Goal: Task Accomplishment & Management: Use online tool/utility

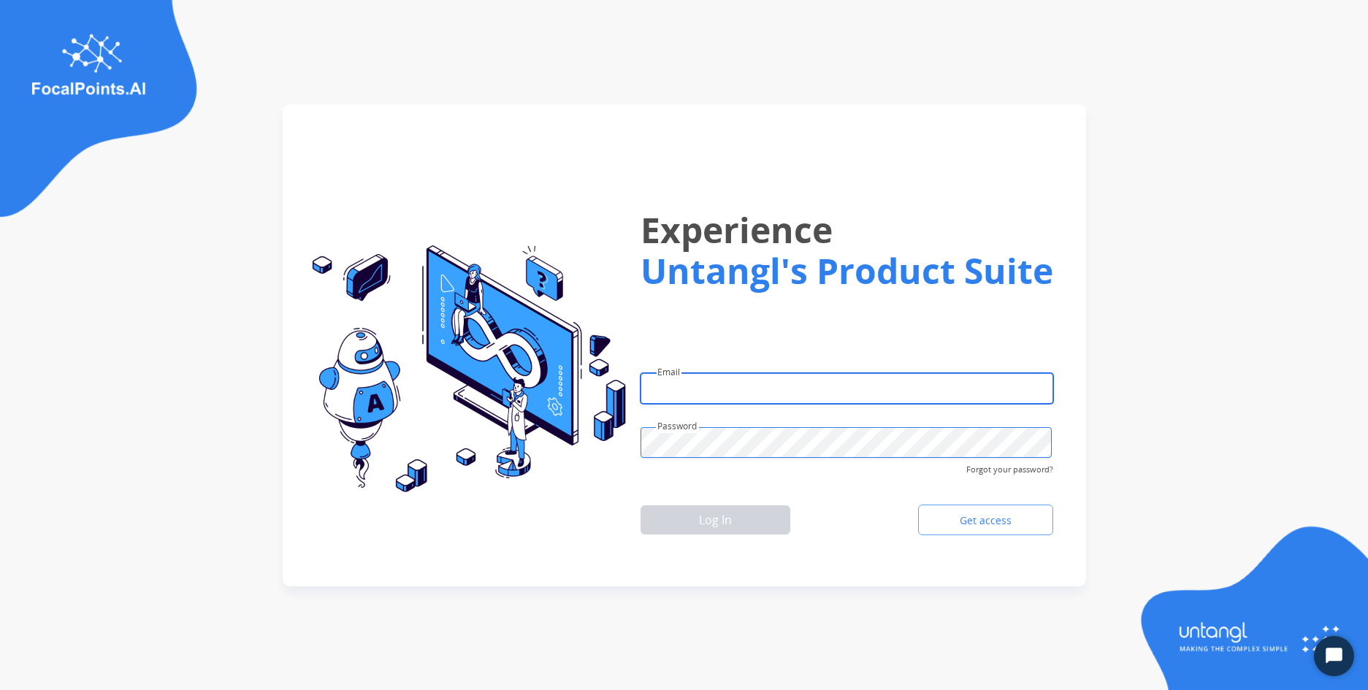
type input "**********"
click at [527, 488] on img at bounding box center [463, 369] width 326 height 248
click at [711, 525] on button "Log In" at bounding box center [716, 520] width 150 height 29
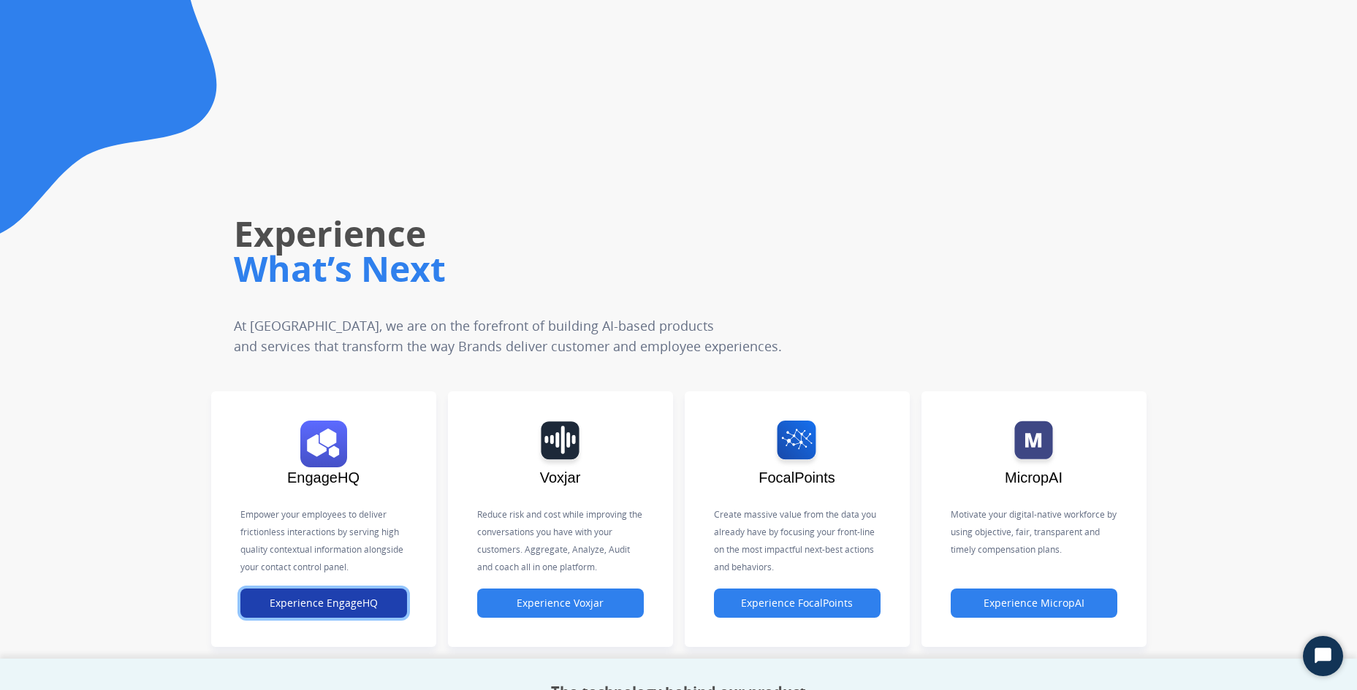
click at [341, 607] on button "Experience EngageHQ" at bounding box center [323, 603] width 167 height 29
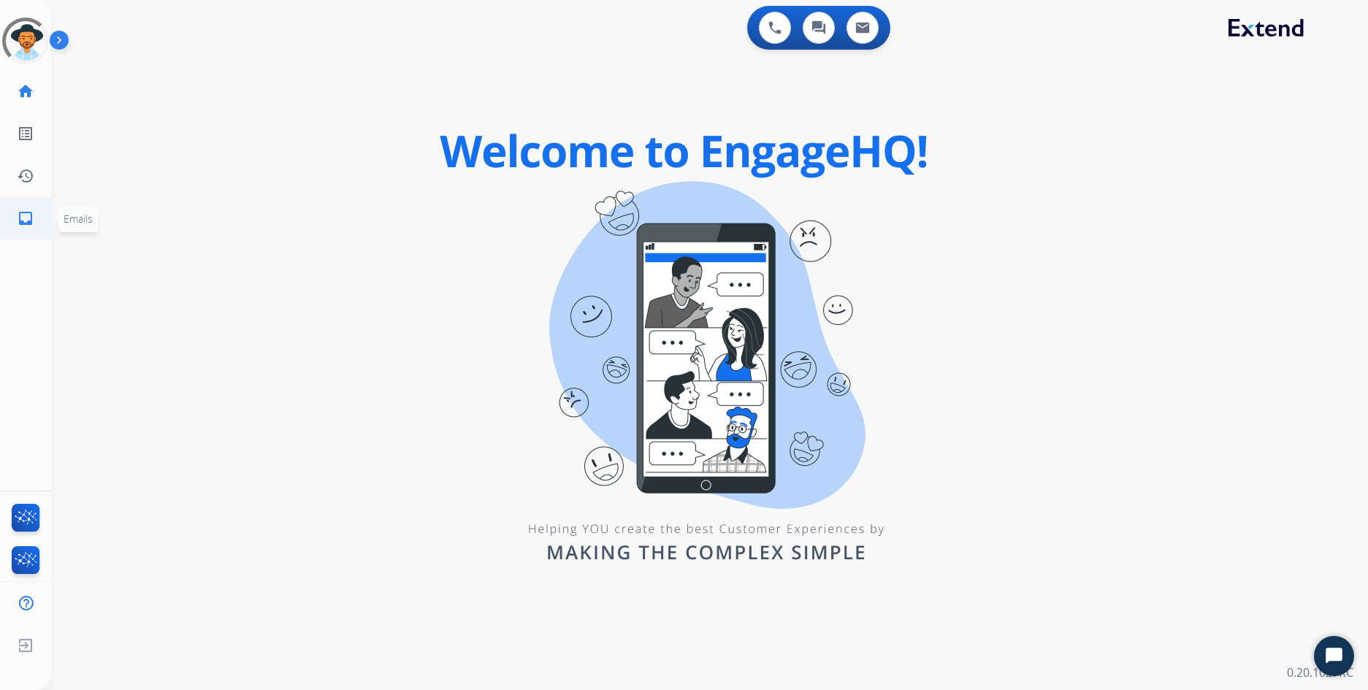
click at [24, 214] on mat-icon "inbox" at bounding box center [26, 219] width 18 height 18
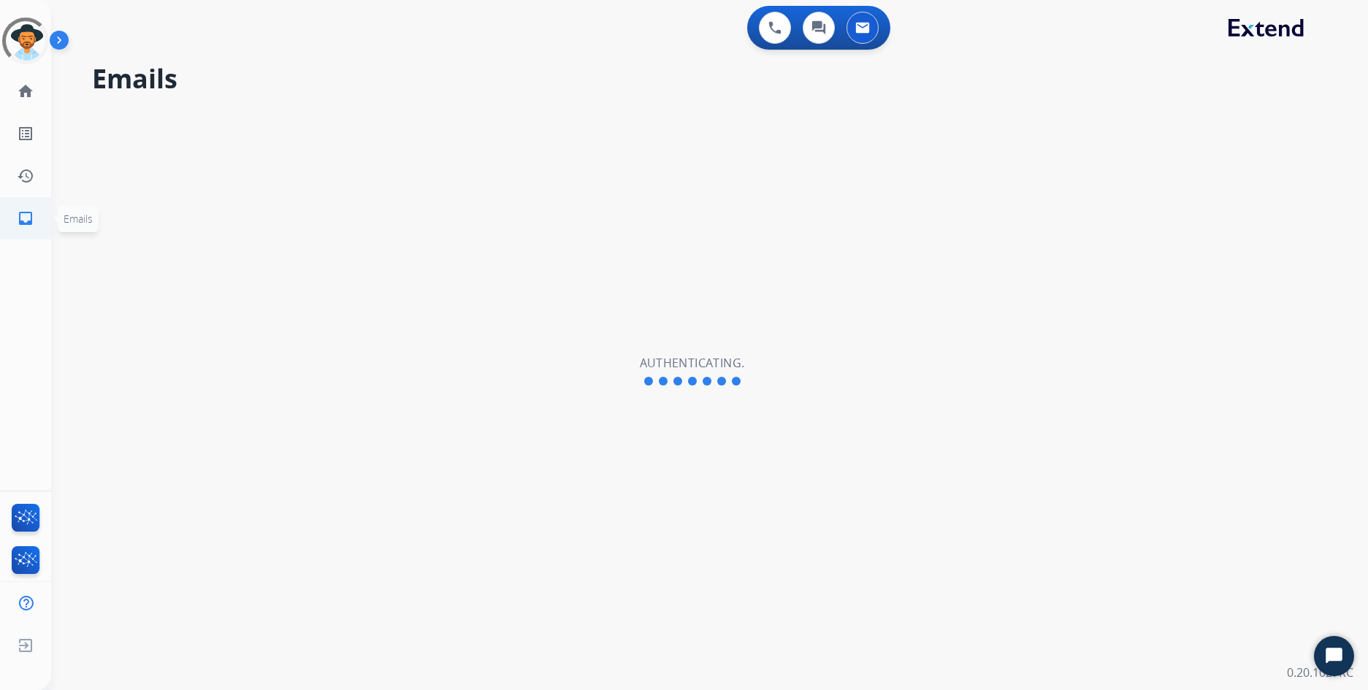
select select "**********"
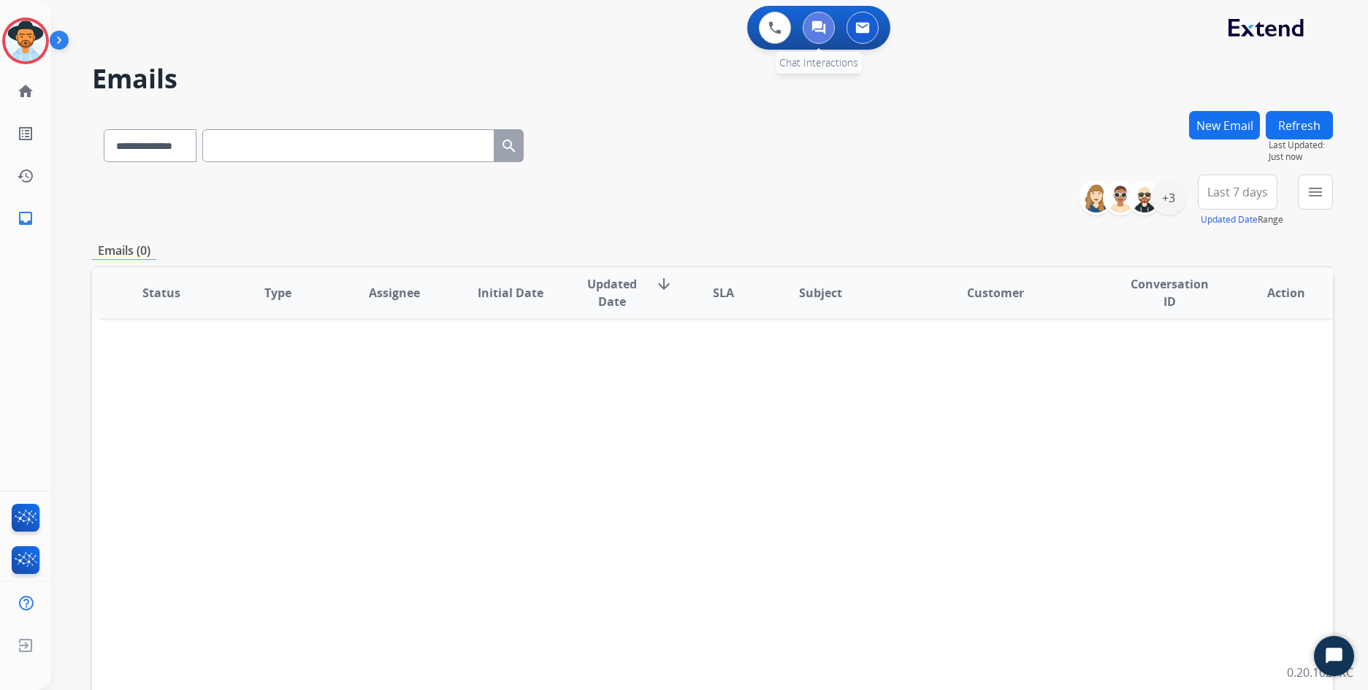
click at [822, 25] on img at bounding box center [819, 27] width 15 height 15
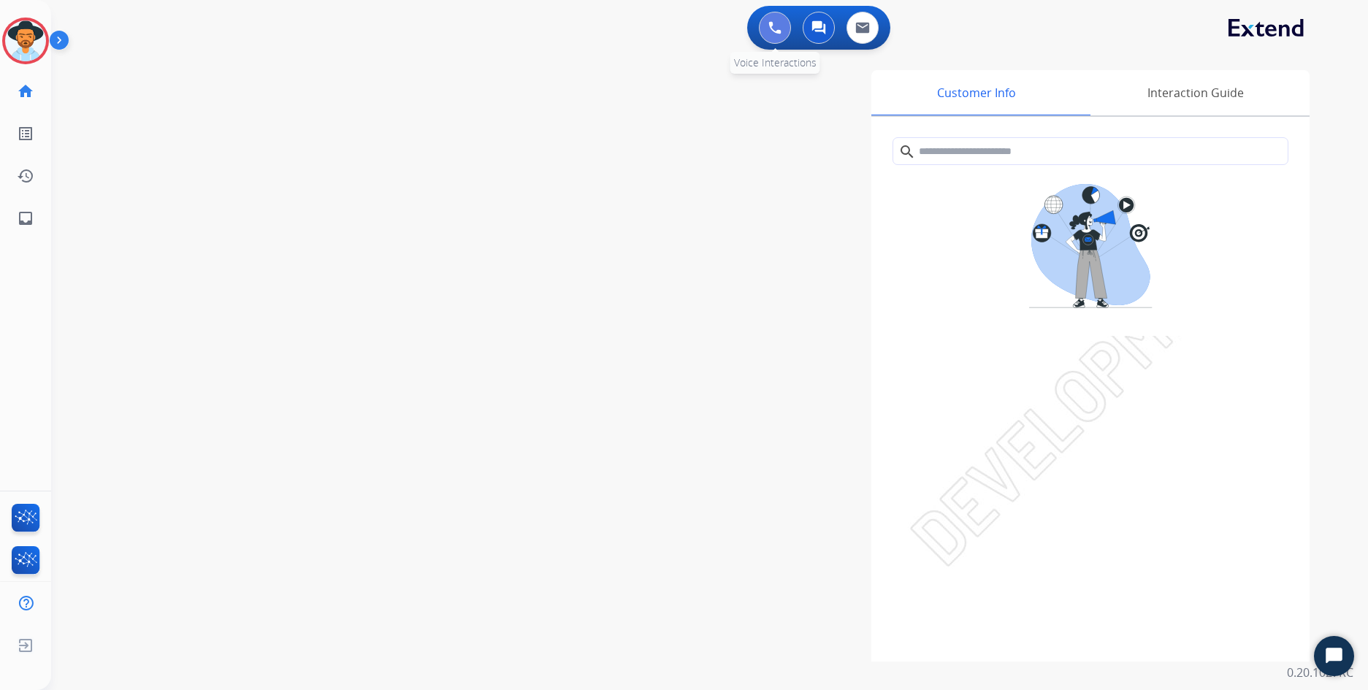
click at [771, 31] on img at bounding box center [775, 27] width 13 height 13
click at [23, 95] on mat-icon "home" at bounding box center [26, 92] width 18 height 18
click at [1337, 655] on icon "Open Chat" at bounding box center [1334, 655] width 17 height 15
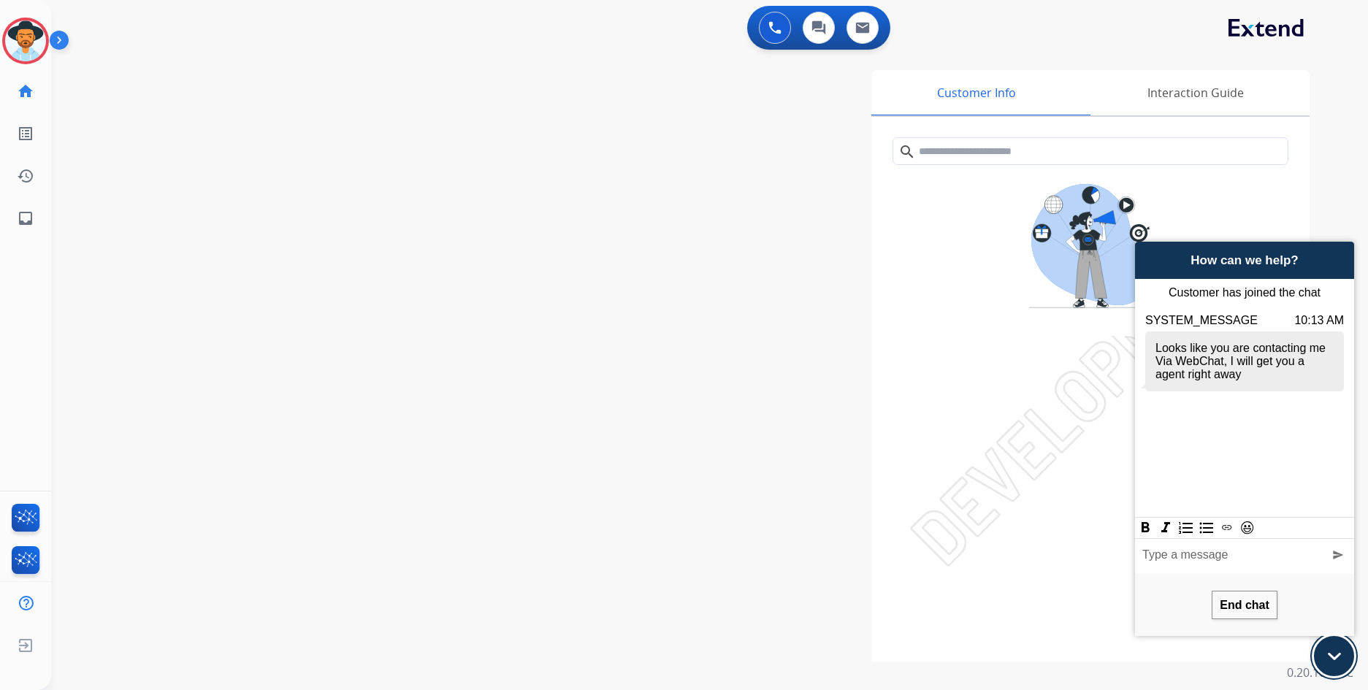
click at [0, 0] on button "Minimize Minimize Chat" at bounding box center [0, 0] width 0 height 0
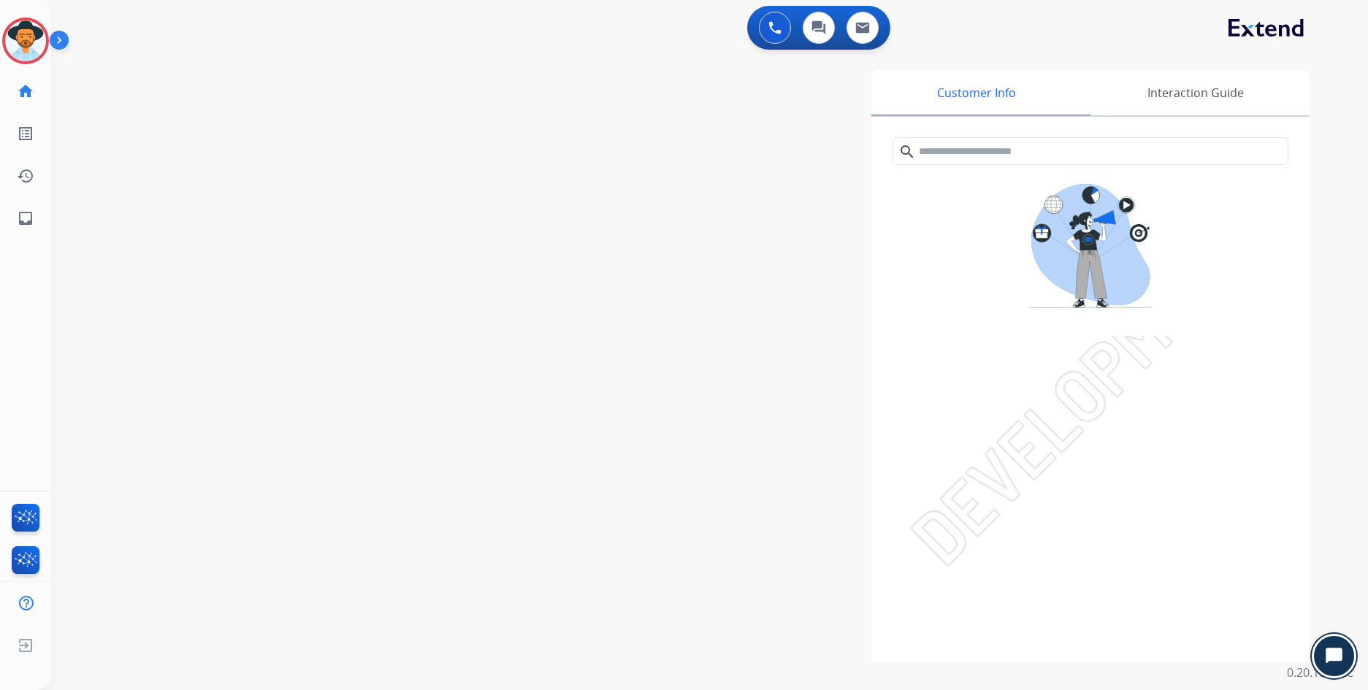
click at [0, 0] on icon "Open Chat" at bounding box center [0, 0] width 0 height 0
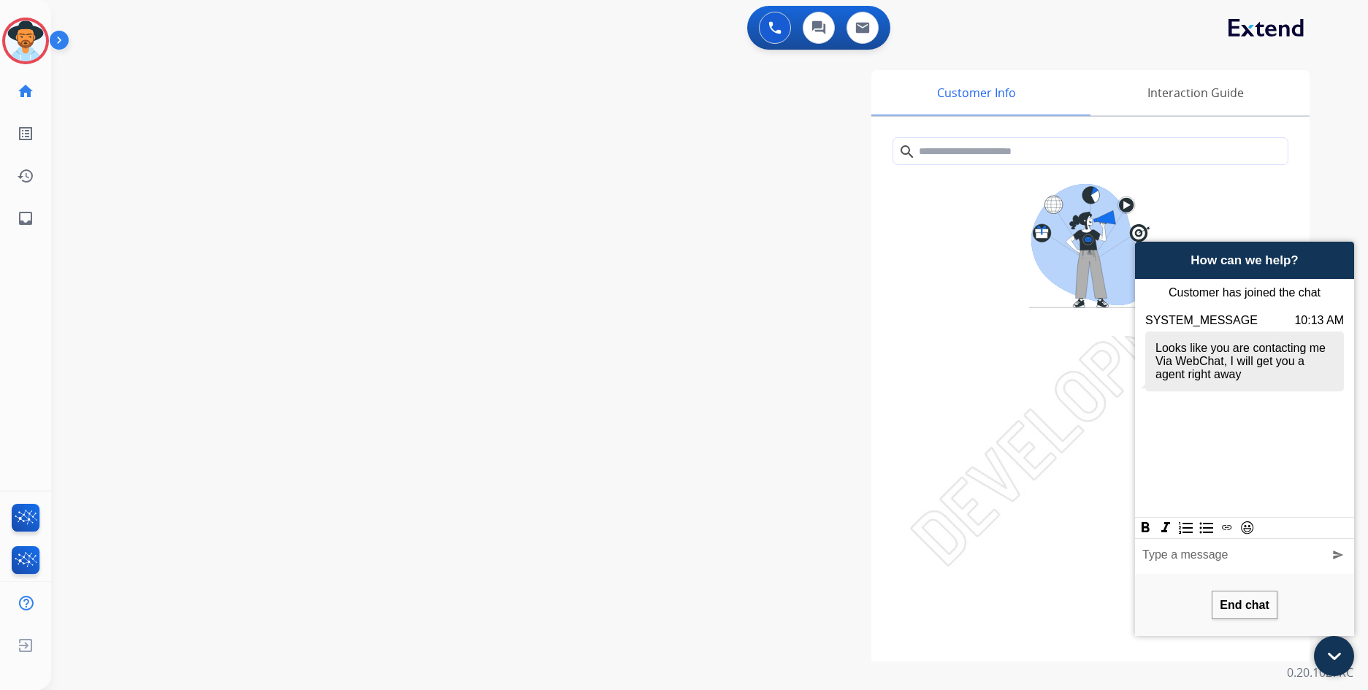
click at [454, 174] on div "swap_horiz Break voice bridge close_fullscreen Connect 3-Way Call merge_type Se…" at bounding box center [692, 357] width 1282 height 609
